Goal: Transaction & Acquisition: Book appointment/travel/reservation

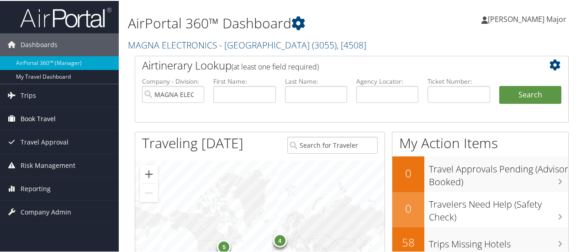
click at [36, 116] on span "Book Travel" at bounding box center [38, 117] width 35 height 23
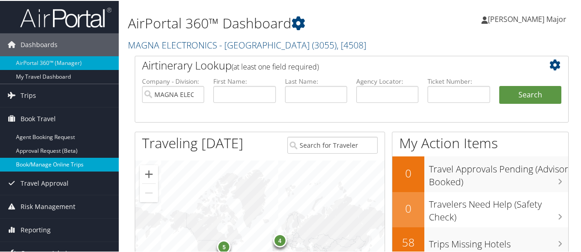
click at [47, 158] on link "Book/Manage Online Trips" at bounding box center [59, 164] width 119 height 14
